Goal: Find specific page/section

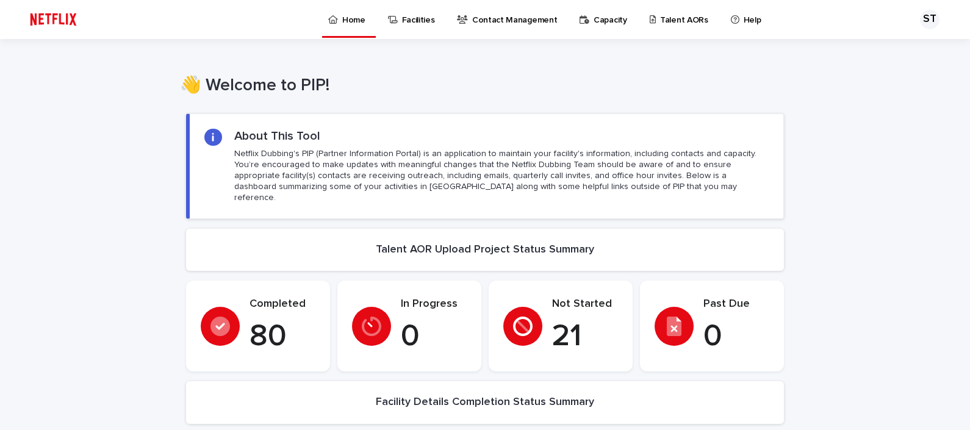
click at [672, 22] on p "Talent AORs" at bounding box center [684, 13] width 48 height 26
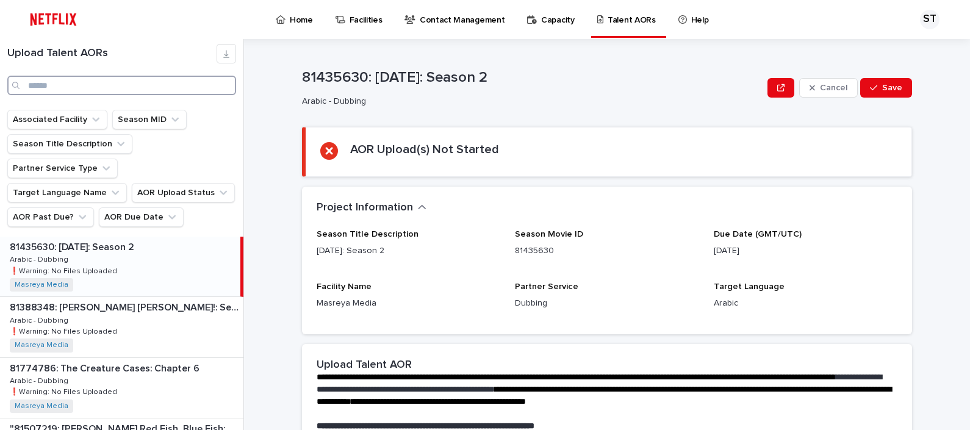
click at [120, 90] on input "Search" at bounding box center [121, 86] width 229 height 20
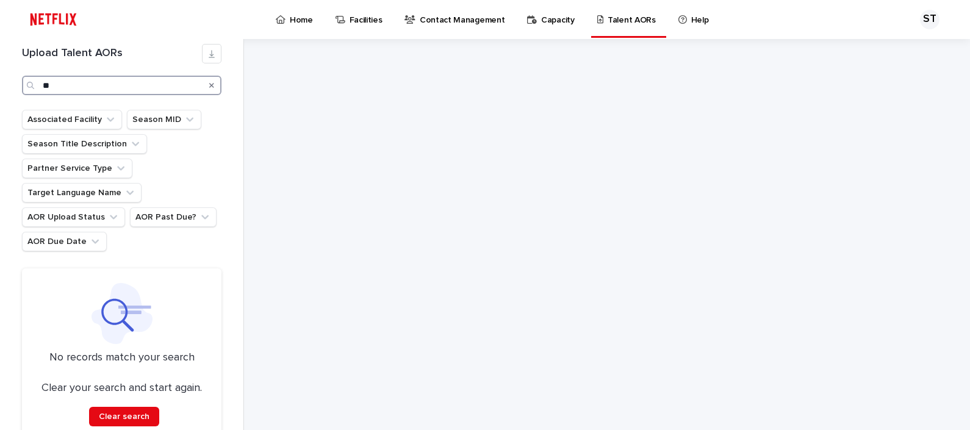
type input "*"
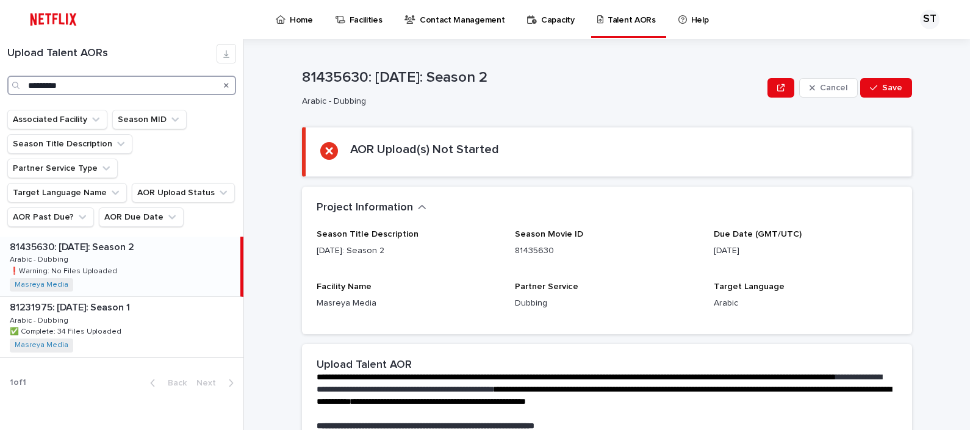
type input "*********"
